Goal: Navigation & Orientation: Find specific page/section

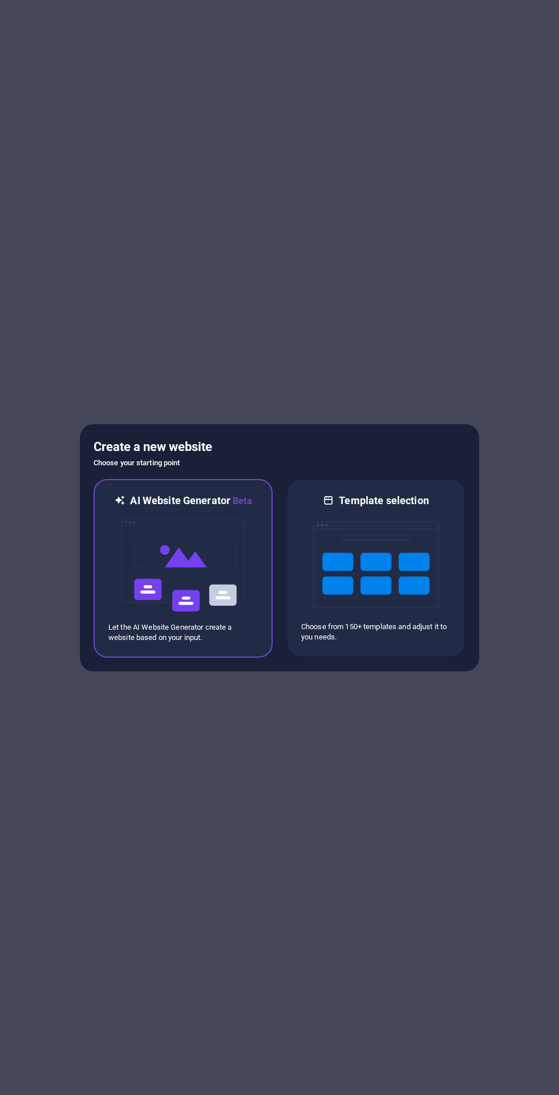
click at [210, 585] on img at bounding box center [183, 565] width 126 height 114
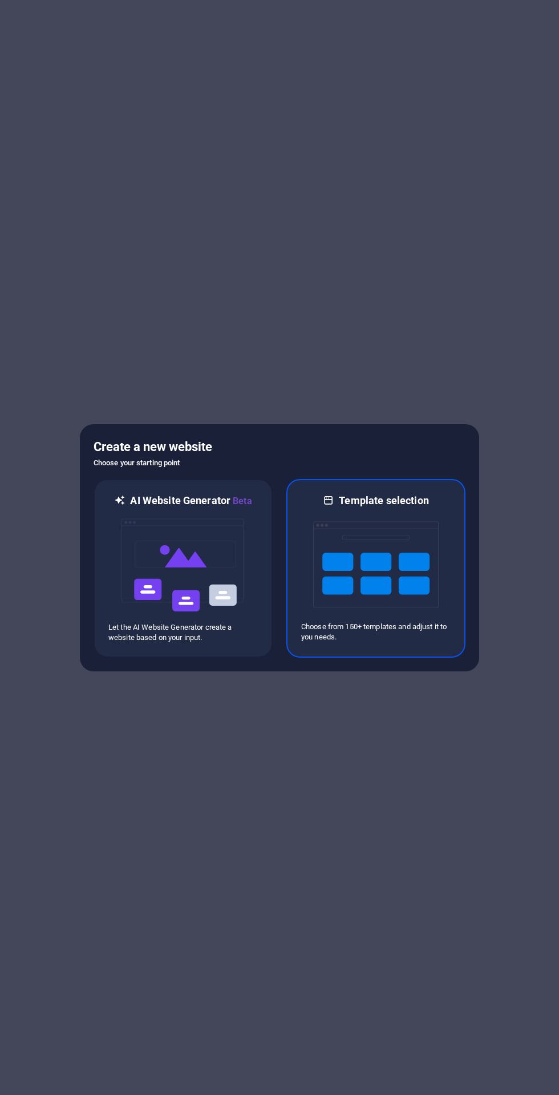
click at [397, 589] on img at bounding box center [376, 565] width 126 height 114
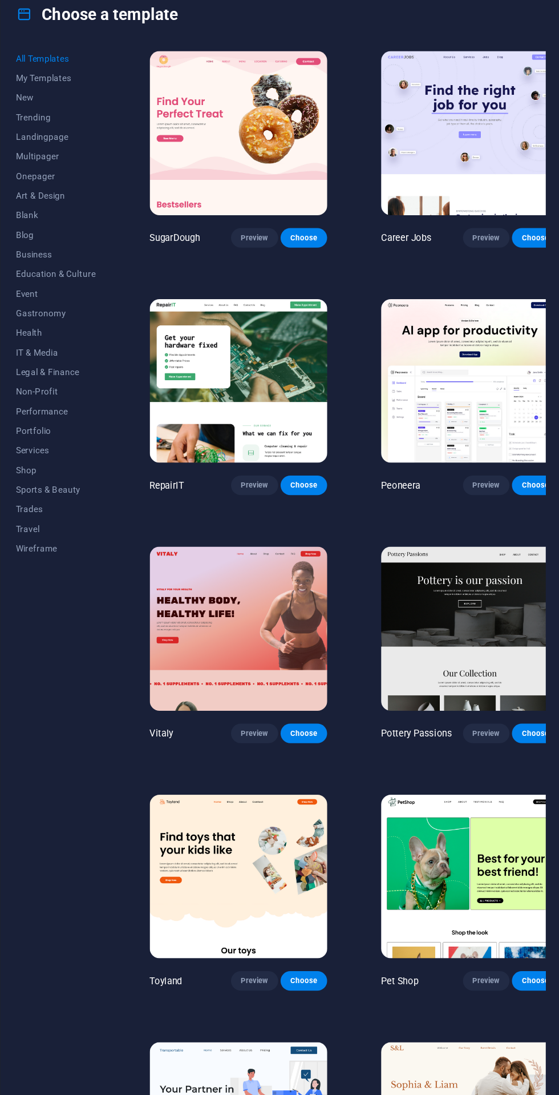
scroll to position [0, 1]
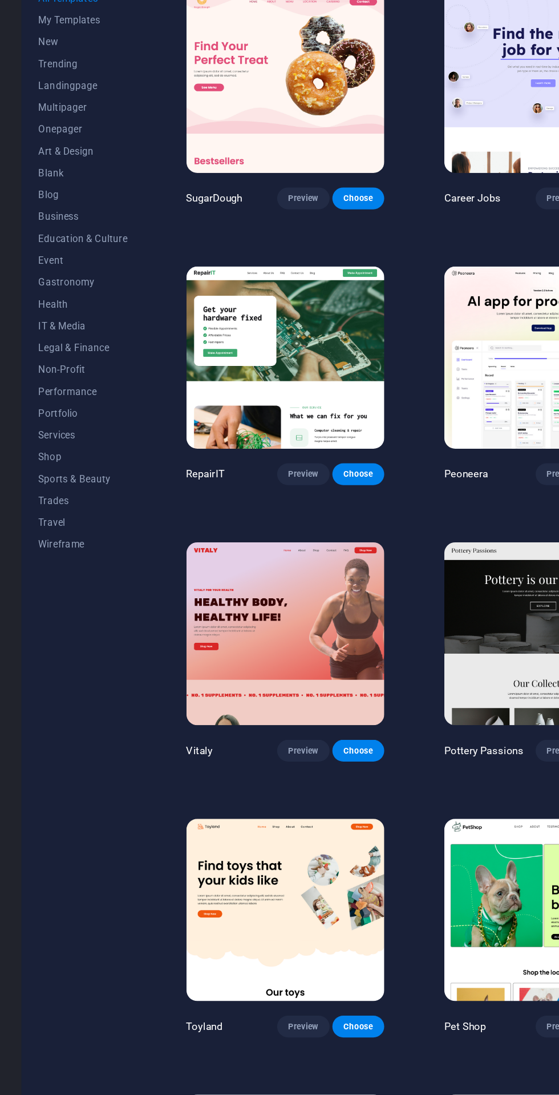
click at [65, 448] on span "Services" at bounding box center [70, 448] width 75 height 9
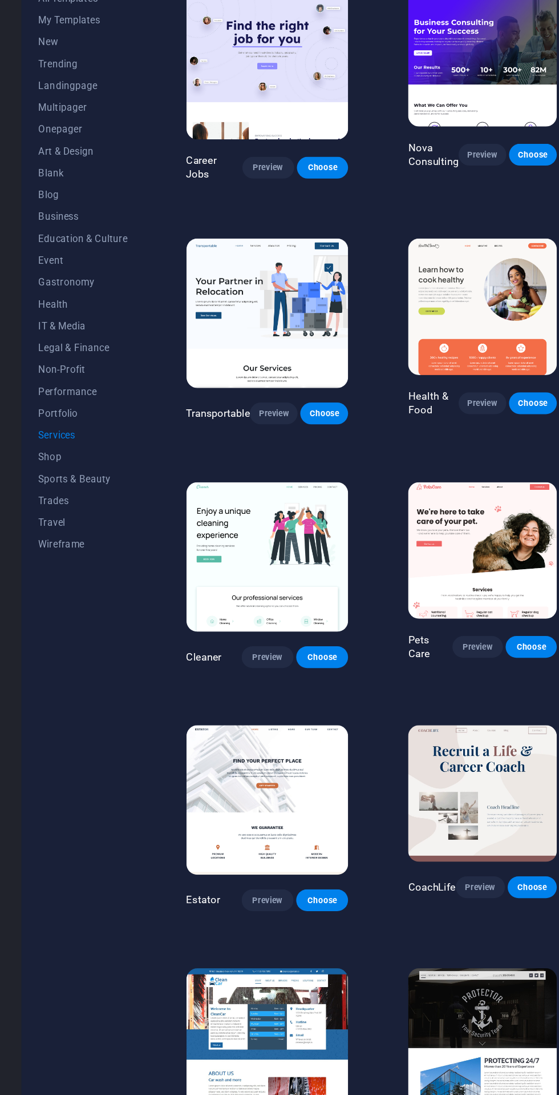
click at [260, 175] on img at bounding box center [224, 138] width 136 height 125
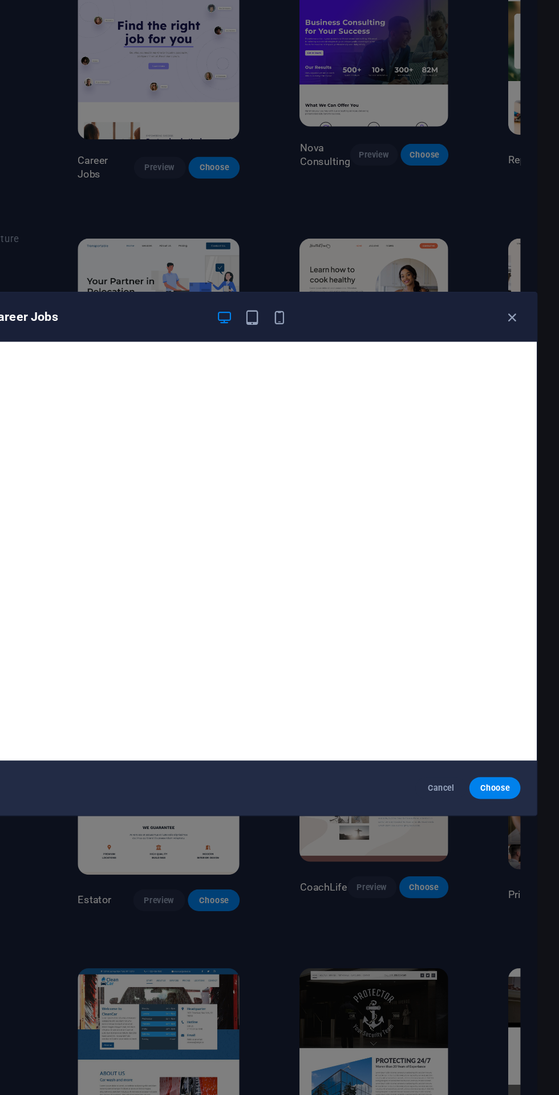
click at [500, 741] on span "Choose" at bounding box center [505, 743] width 25 height 9
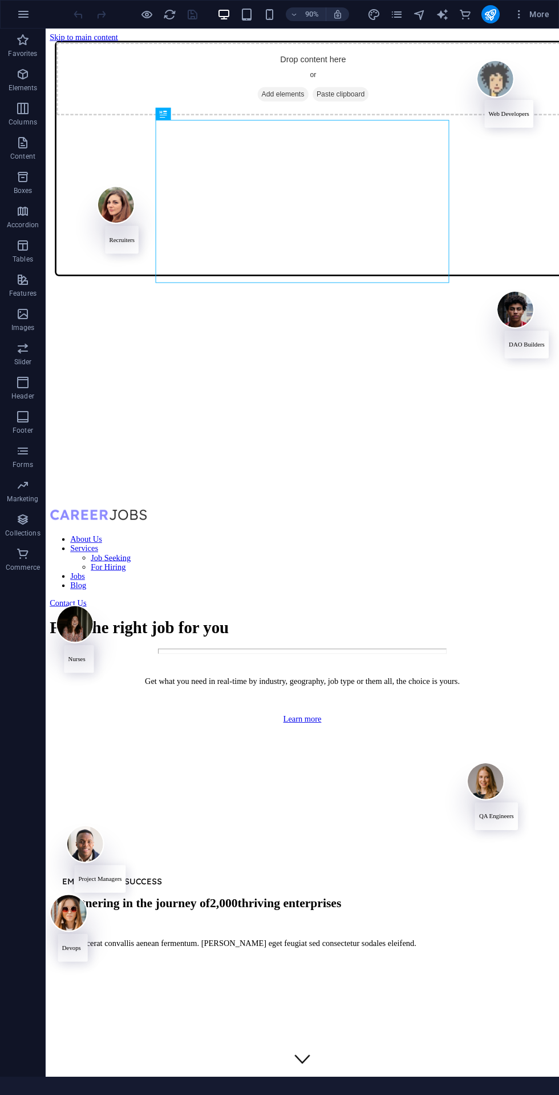
click at [29, 17] on icon "button" at bounding box center [24, 14] width 14 height 14
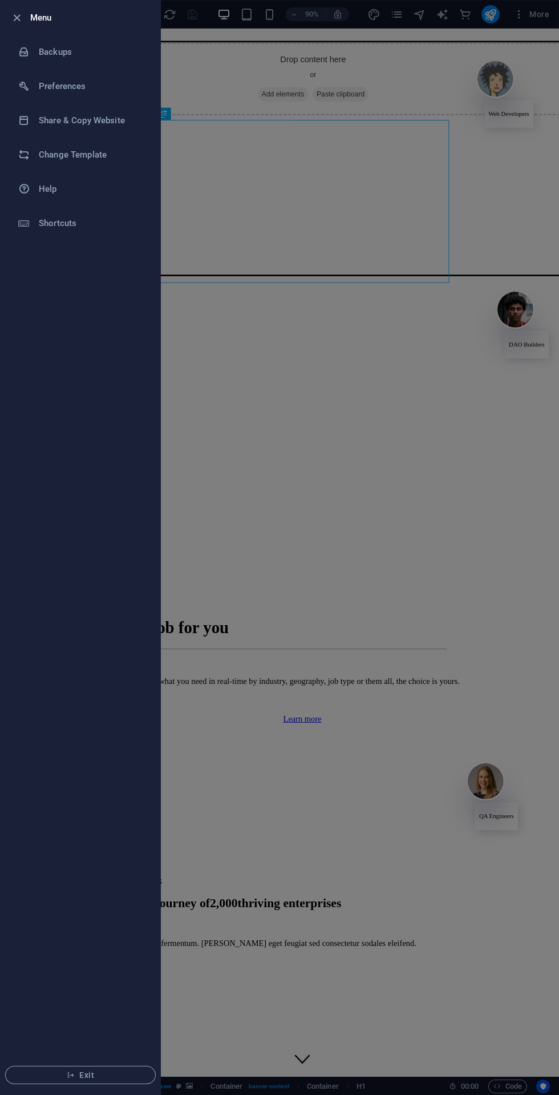
click at [273, 941] on div at bounding box center [279, 547] width 559 height 1095
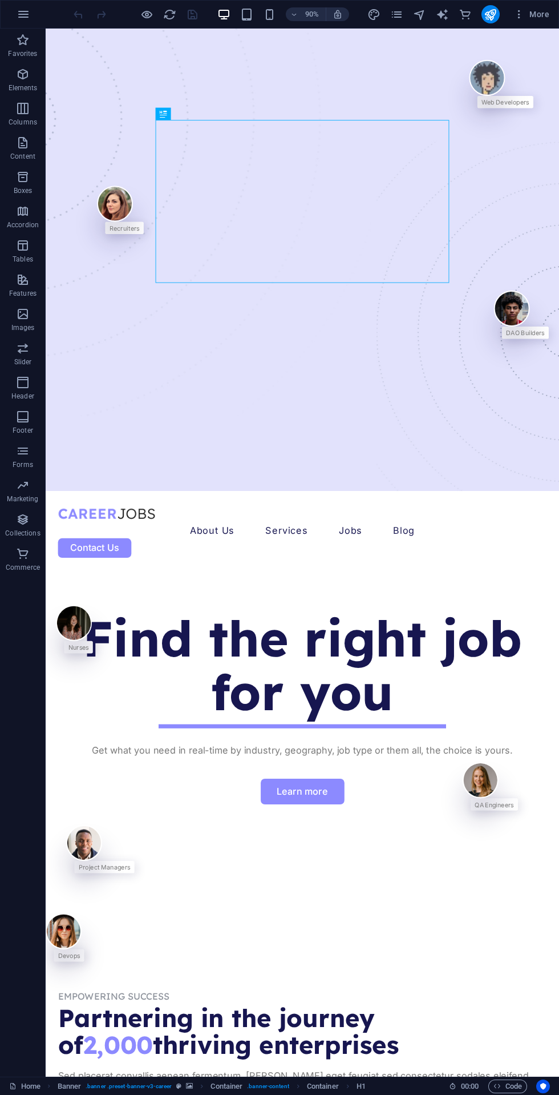
click at [542, 14] on span "More" at bounding box center [532, 14] width 36 height 11
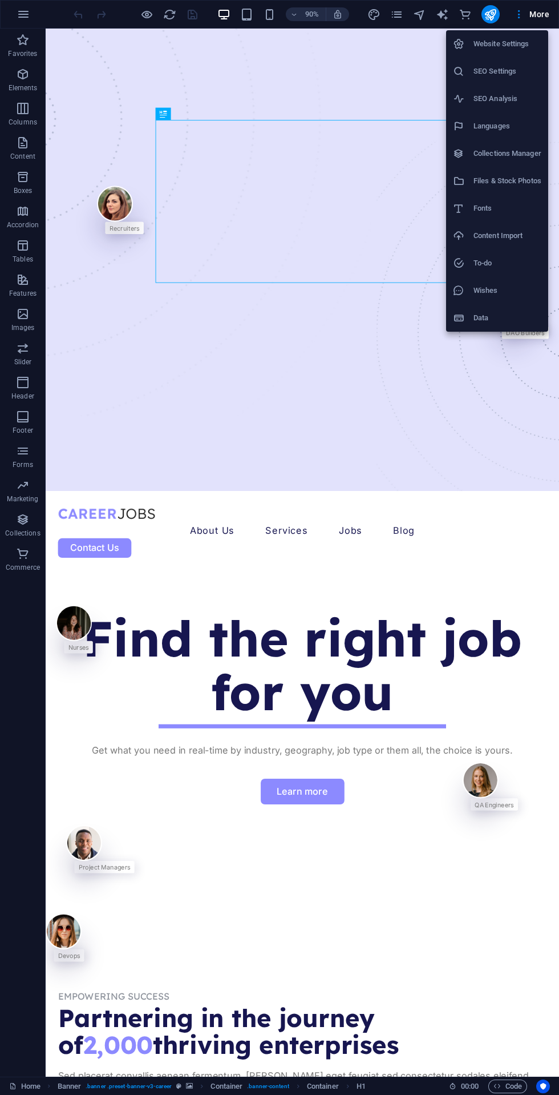
click at [311, 638] on div at bounding box center [279, 547] width 559 height 1095
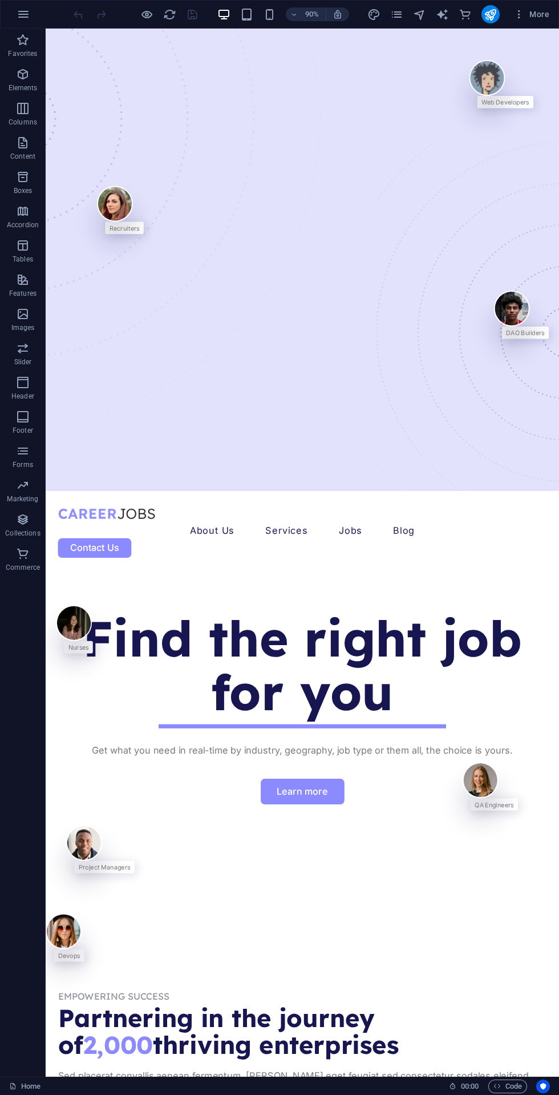
click at [402, 17] on icon "pages" at bounding box center [396, 14] width 13 height 13
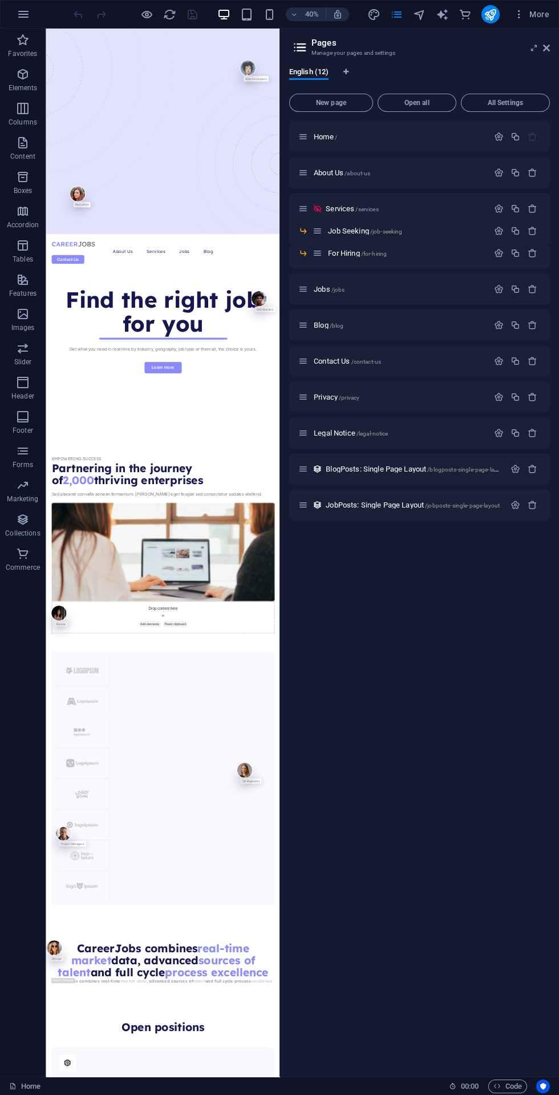
click at [546, 18] on span "More" at bounding box center [532, 14] width 36 height 11
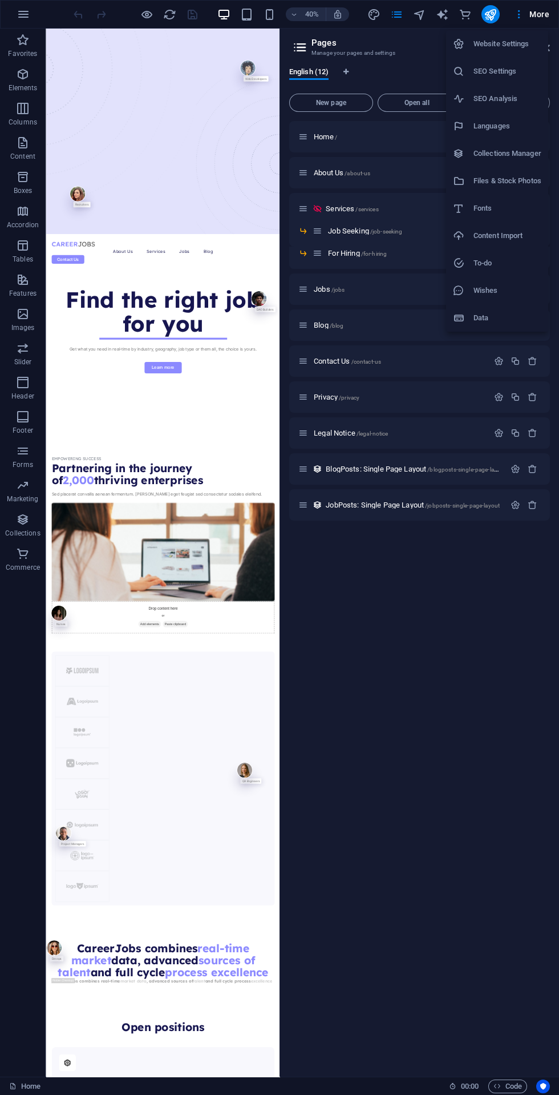
click at [521, 22] on div at bounding box center [279, 547] width 559 height 1095
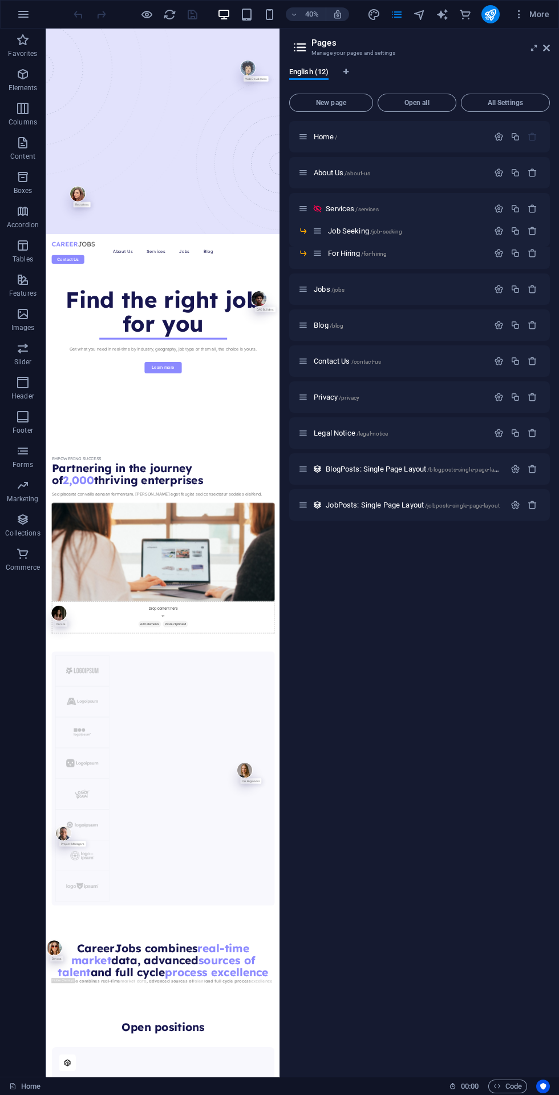
click at [530, 10] on span "More" at bounding box center [532, 14] width 36 height 11
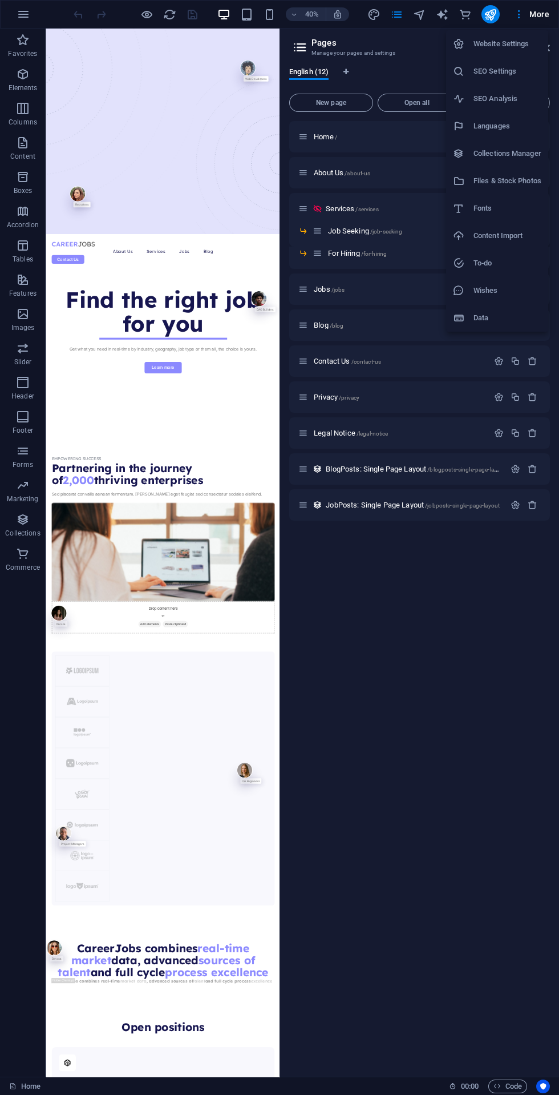
click at [529, 44] on h6 "Website Settings" at bounding box center [508, 44] width 68 height 14
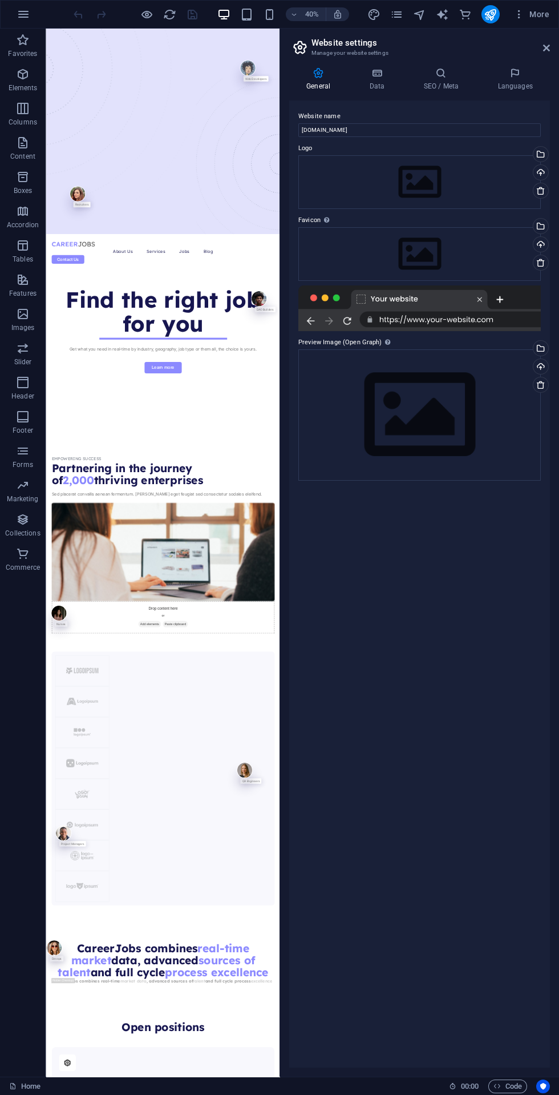
click at [541, 386] on icon at bounding box center [541, 384] width 9 height 9
click at [539, 14] on span "More" at bounding box center [532, 14] width 36 height 11
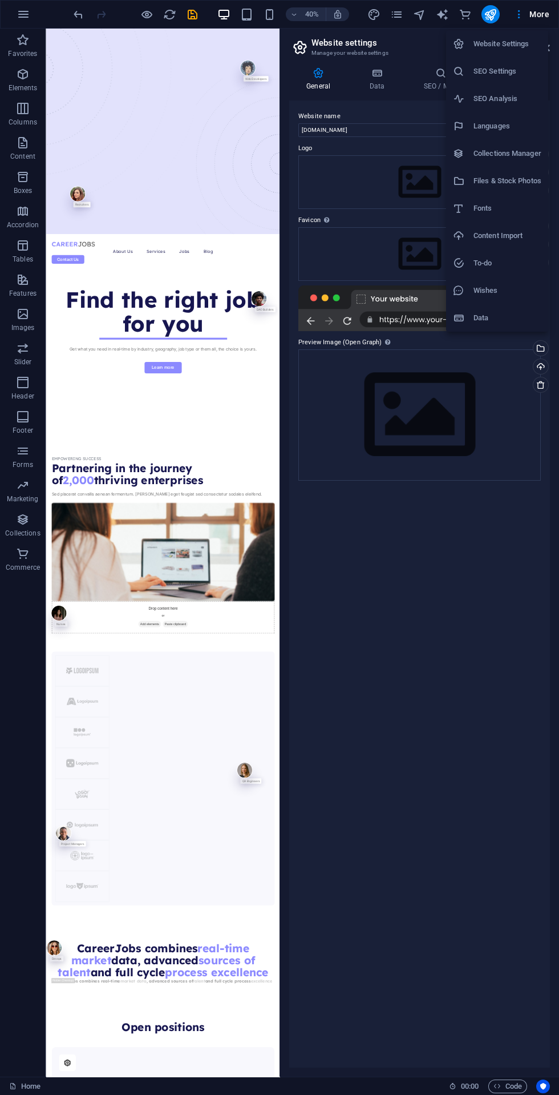
click at [508, 75] on h6 "SEO Settings" at bounding box center [508, 72] width 68 height 14
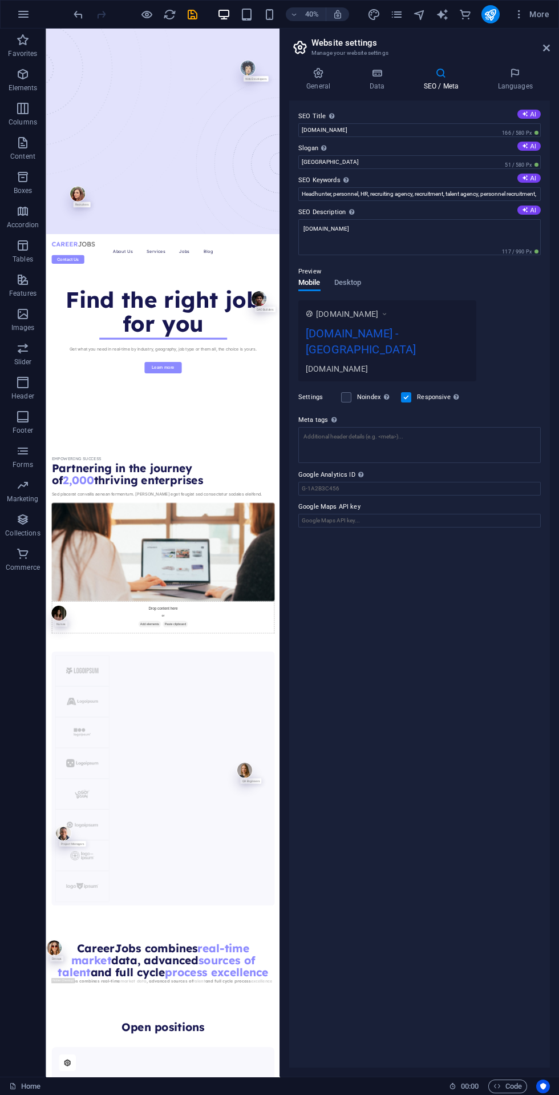
click at [325, 68] on icon at bounding box center [318, 72] width 58 height 11
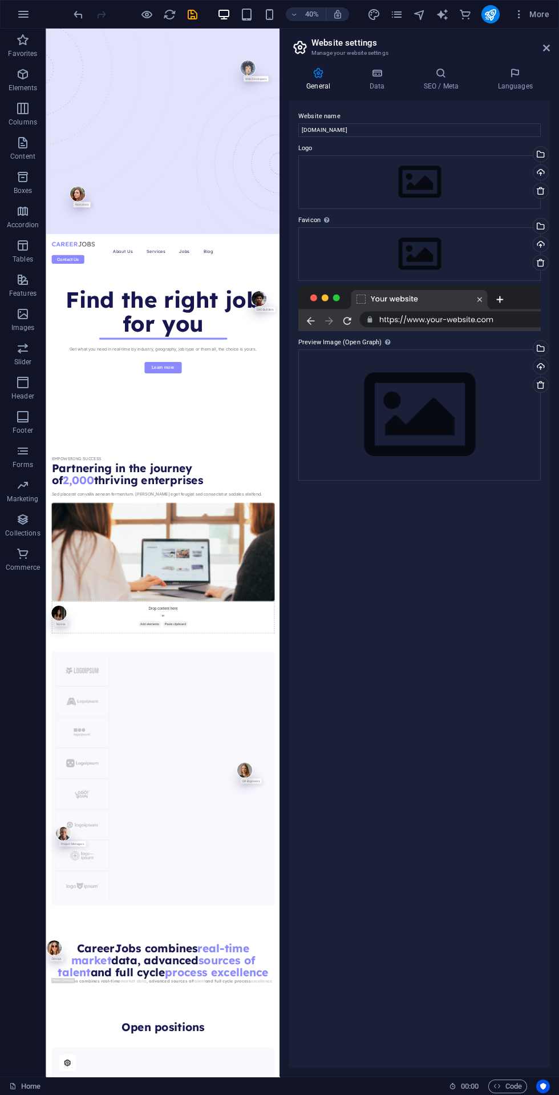
click at [392, 69] on icon at bounding box center [377, 72] width 50 height 11
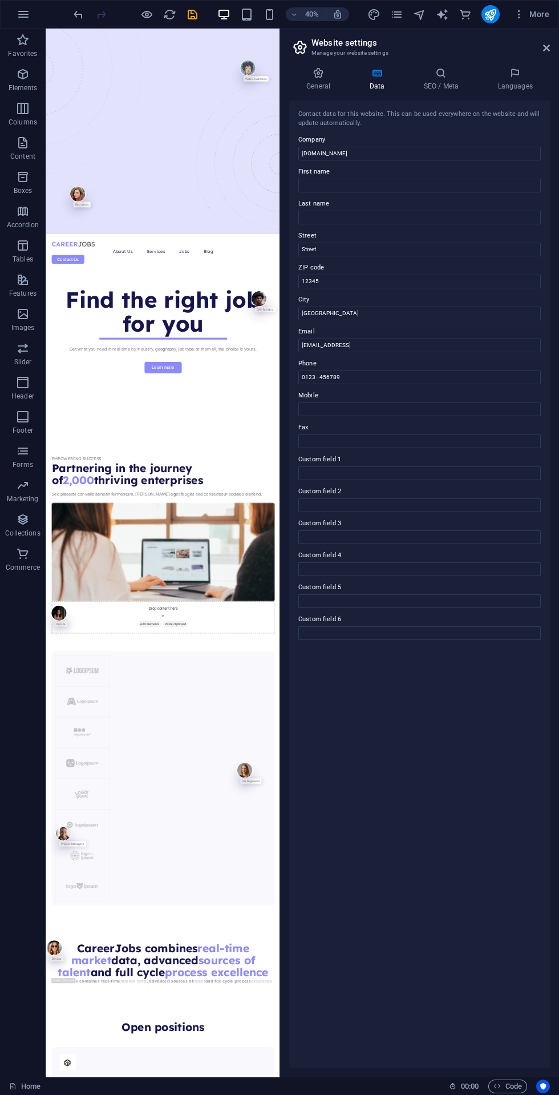
click at [451, 73] on icon at bounding box center [441, 72] width 70 height 11
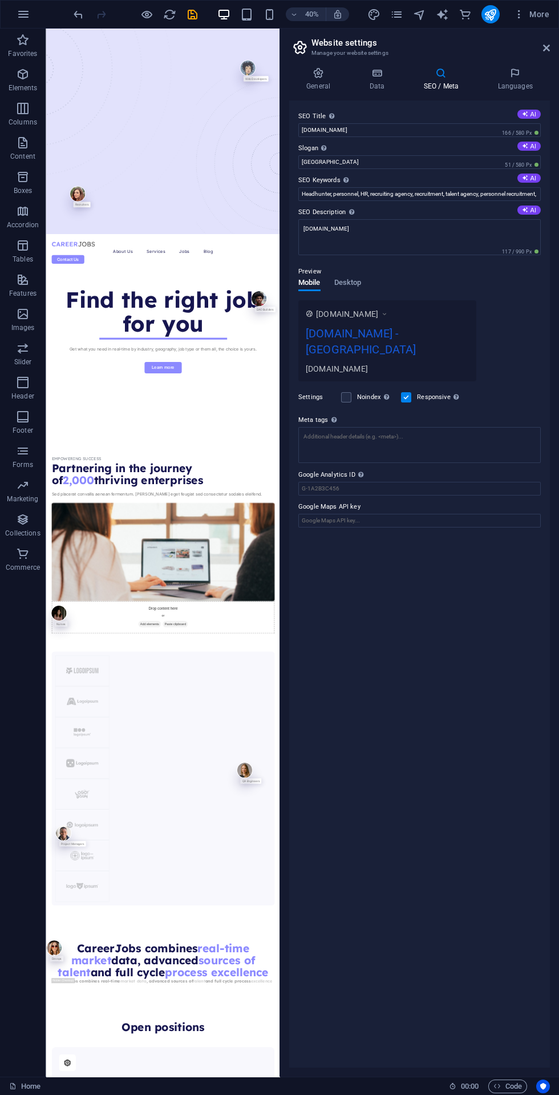
click at [518, 76] on icon at bounding box center [516, 72] width 70 height 11
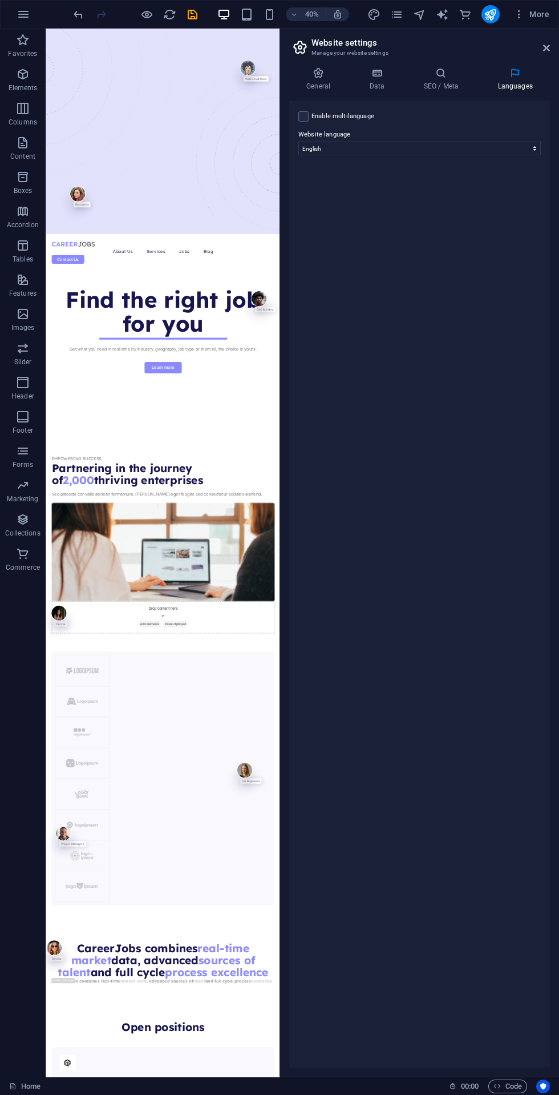
click at [449, 71] on icon at bounding box center [441, 72] width 70 height 11
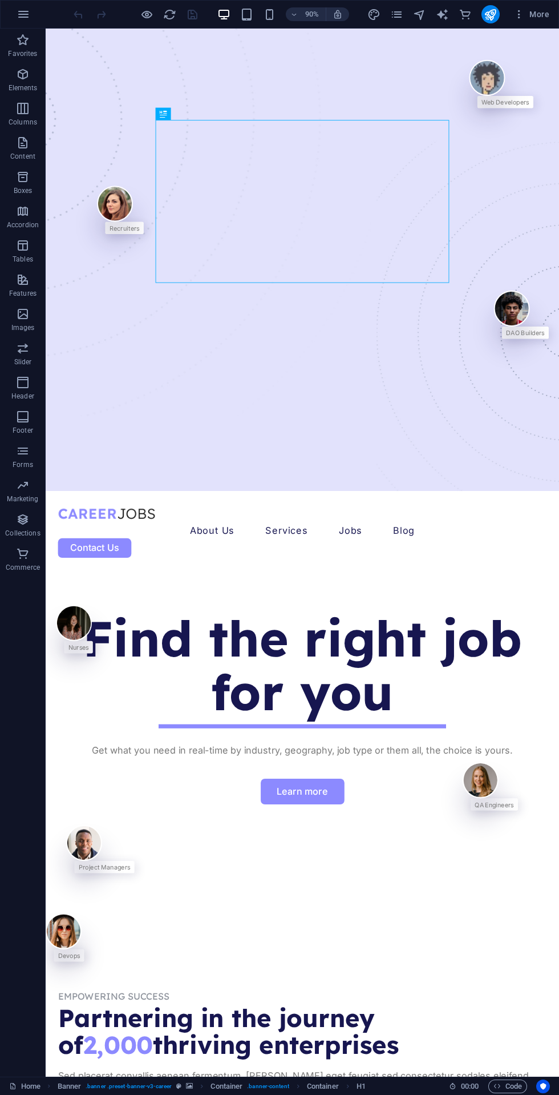
click at [397, 14] on icon "pages" at bounding box center [396, 14] width 13 height 13
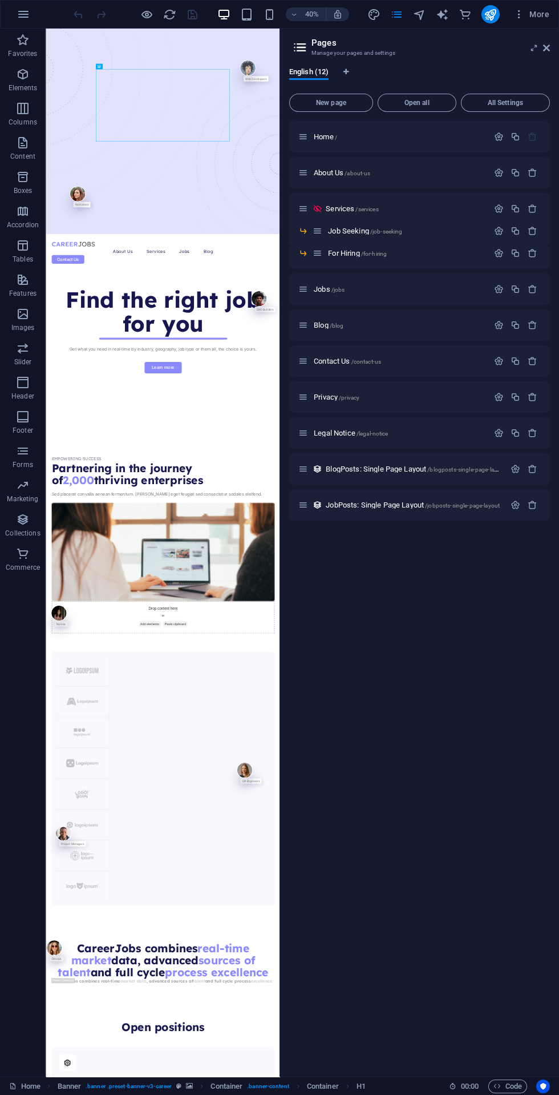
click at [337, 19] on button "button" at bounding box center [338, 14] width 23 height 14
click at [311, 50] on header "Pages Manage your pages and settings" at bounding box center [421, 44] width 259 height 30
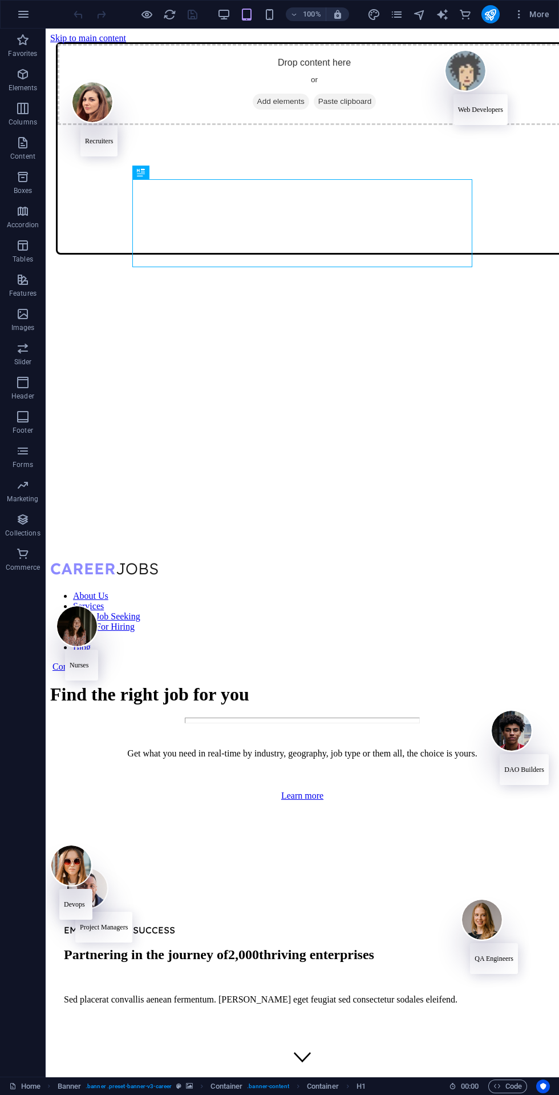
click at [149, 15] on icon "button" at bounding box center [146, 14] width 13 height 13
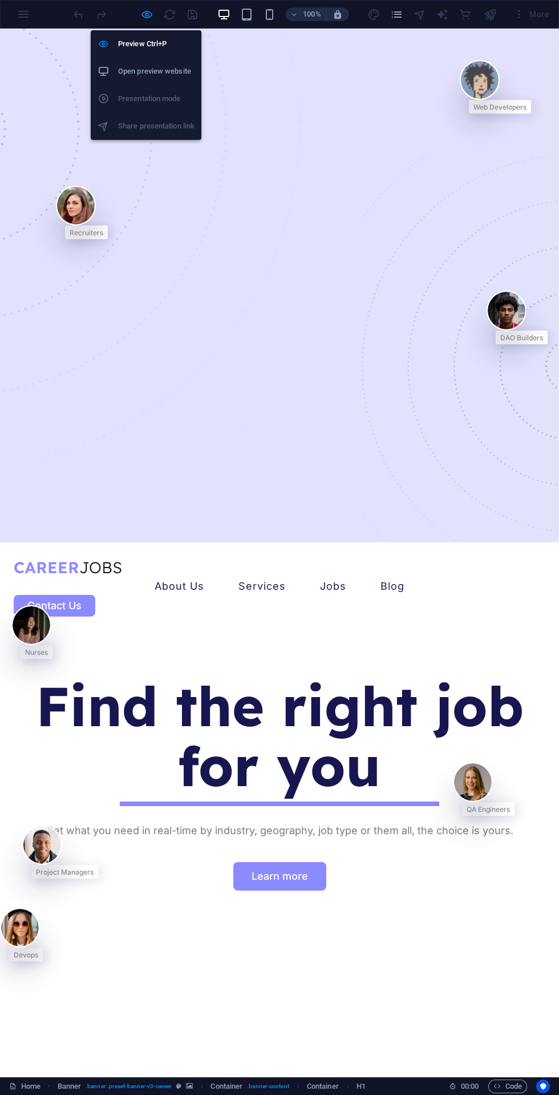
click at [147, 65] on h6 "Open preview website" at bounding box center [156, 72] width 76 height 14
click at [110, 130] on ul "Preview Ctrl+P Open preview website Presentation mode Share presentation link" at bounding box center [146, 85] width 111 height 110
click at [119, 82] on li "Open preview website" at bounding box center [146, 71] width 111 height 27
click at [25, 542] on div "About Us Services Job Seeking For Hiring Jobs Blog Contact Us" at bounding box center [279, 586] width 559 height 88
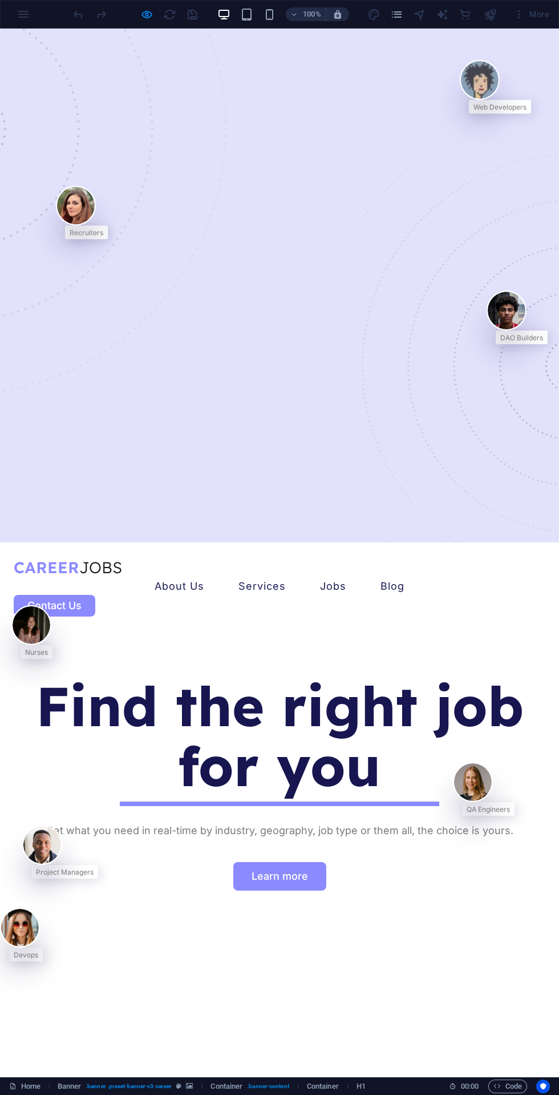
click at [225, 14] on icon "button" at bounding box center [224, 14] width 13 height 13
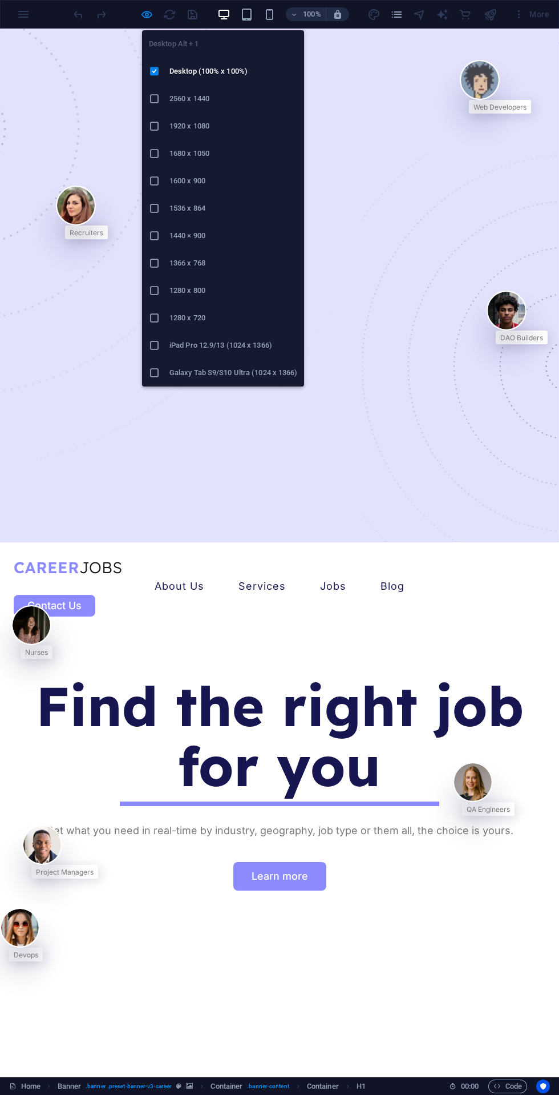
click at [248, 14] on icon "button" at bounding box center [246, 14] width 13 height 13
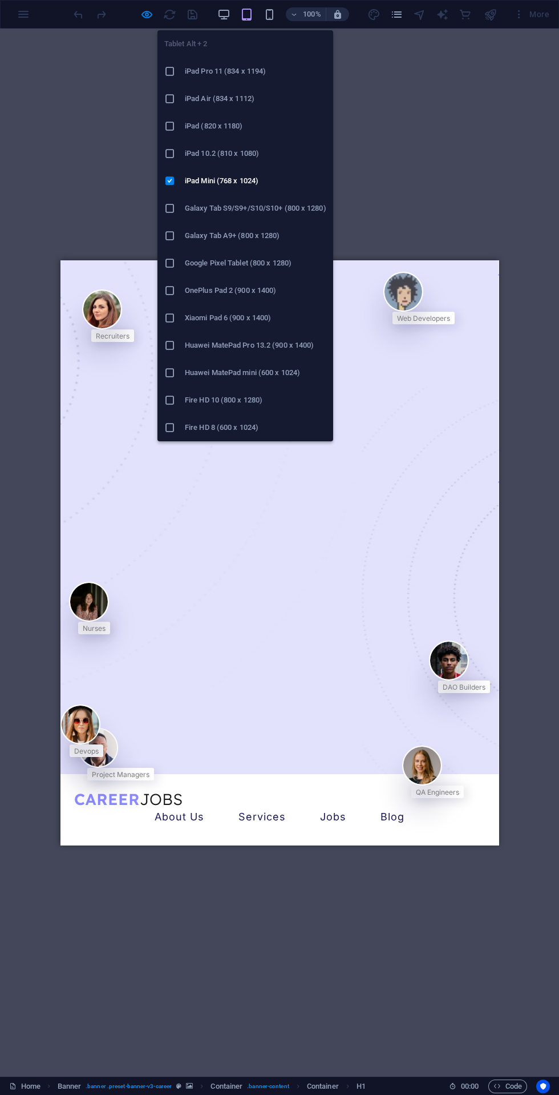
click at [272, 14] on icon "button" at bounding box center [269, 14] width 13 height 13
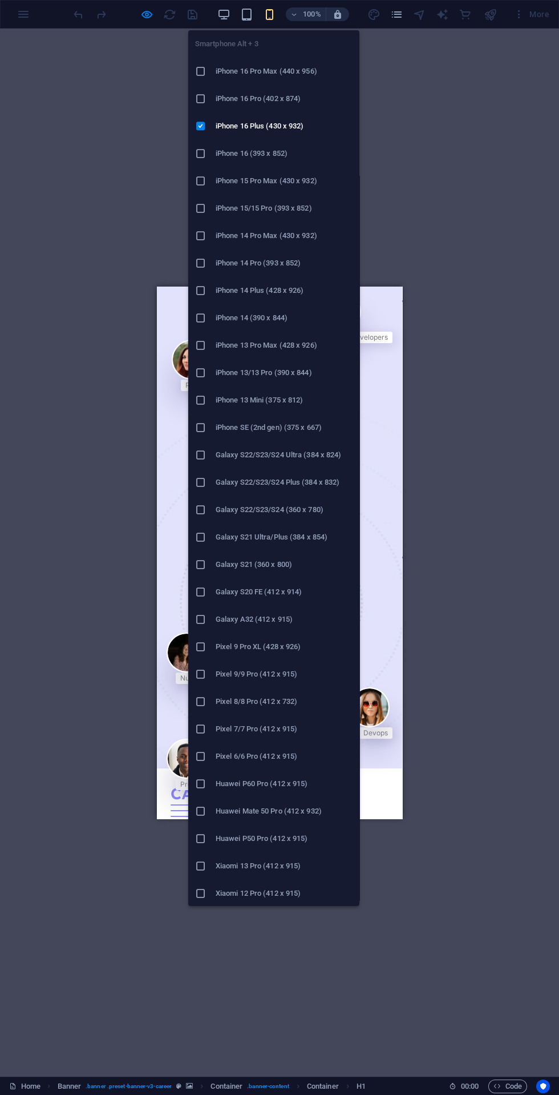
click at [207, 866] on div at bounding box center [205, 865] width 21 height 11
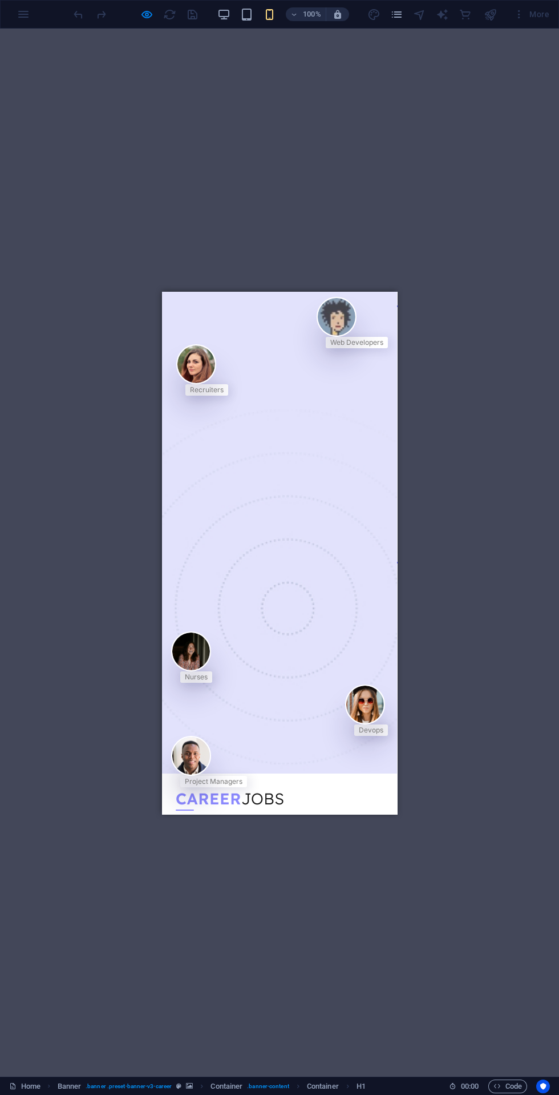
click at [397, 13] on icon "pages" at bounding box center [396, 14] width 13 height 13
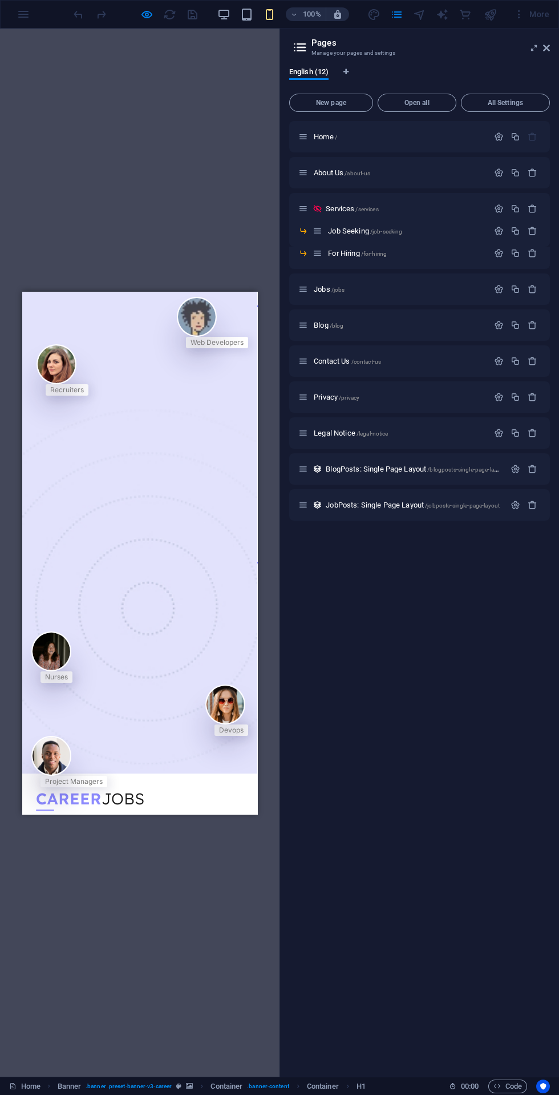
click at [35, 957] on div "Drag here to replace the existing content. Press “Ctrl” if you want to create a…" at bounding box center [140, 553] width 280 height 1048
click at [31, 1086] on link "Home" at bounding box center [24, 1087] width 31 height 14
